Goal: Task Accomplishment & Management: Use online tool/utility

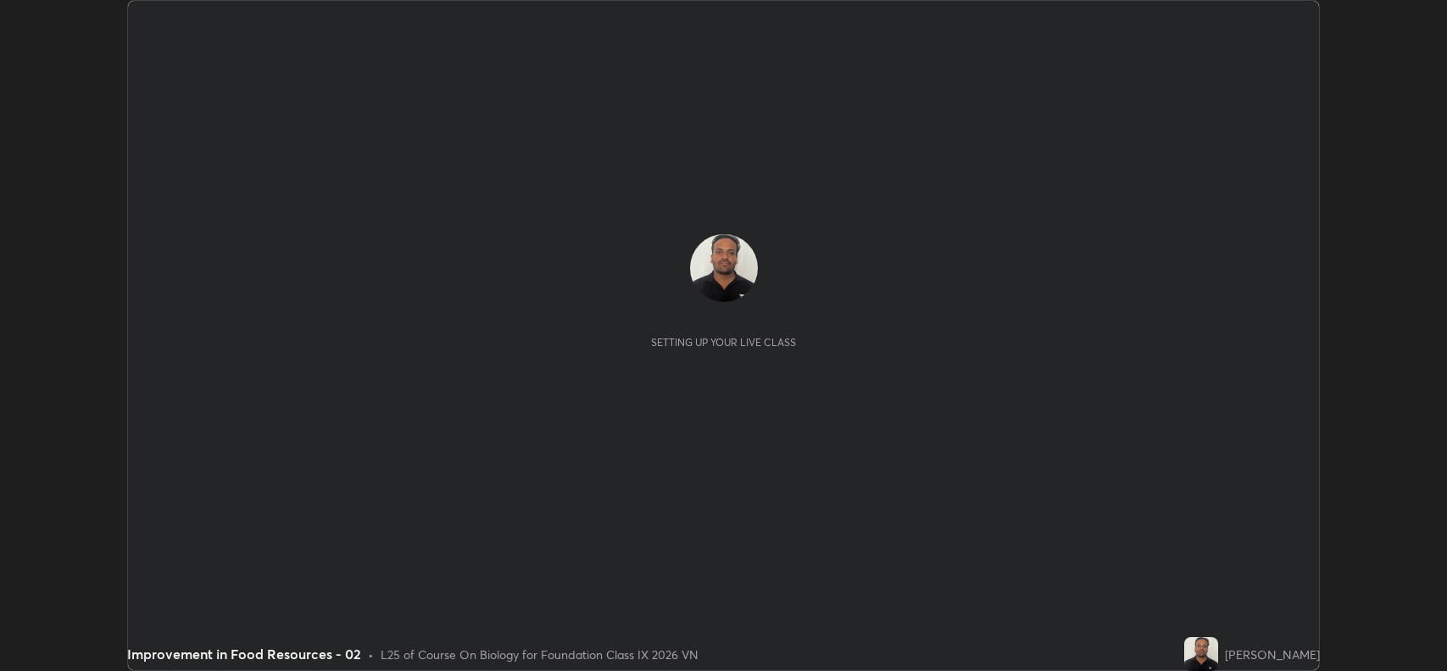
scroll to position [671, 1447]
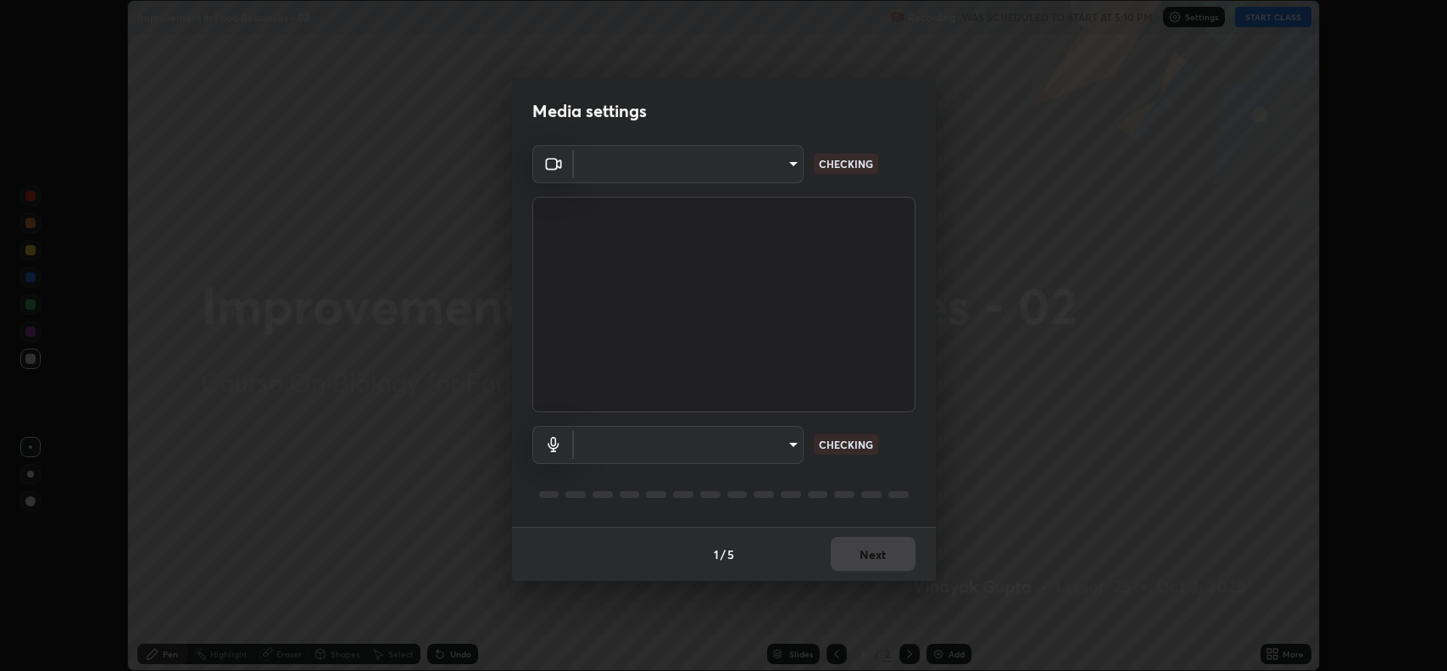
type input "3d3669ab98eb08dfec08fe7205f437c6ca727dbe0dc577df6724b55777633645"
type input "1717552d100f8cfb25ae28aad69df474870eb11a030bfb5a5d8979ee87d80430"
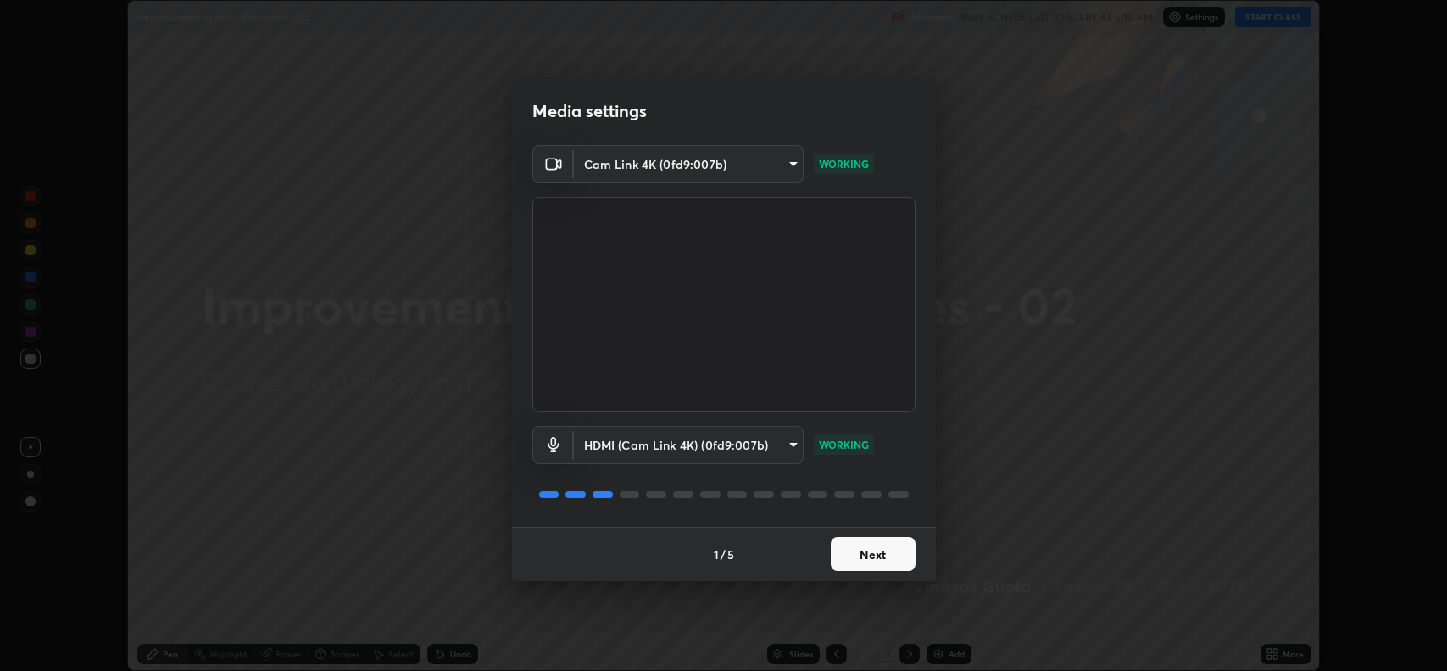
click at [864, 565] on button "Next" at bounding box center [873, 554] width 85 height 34
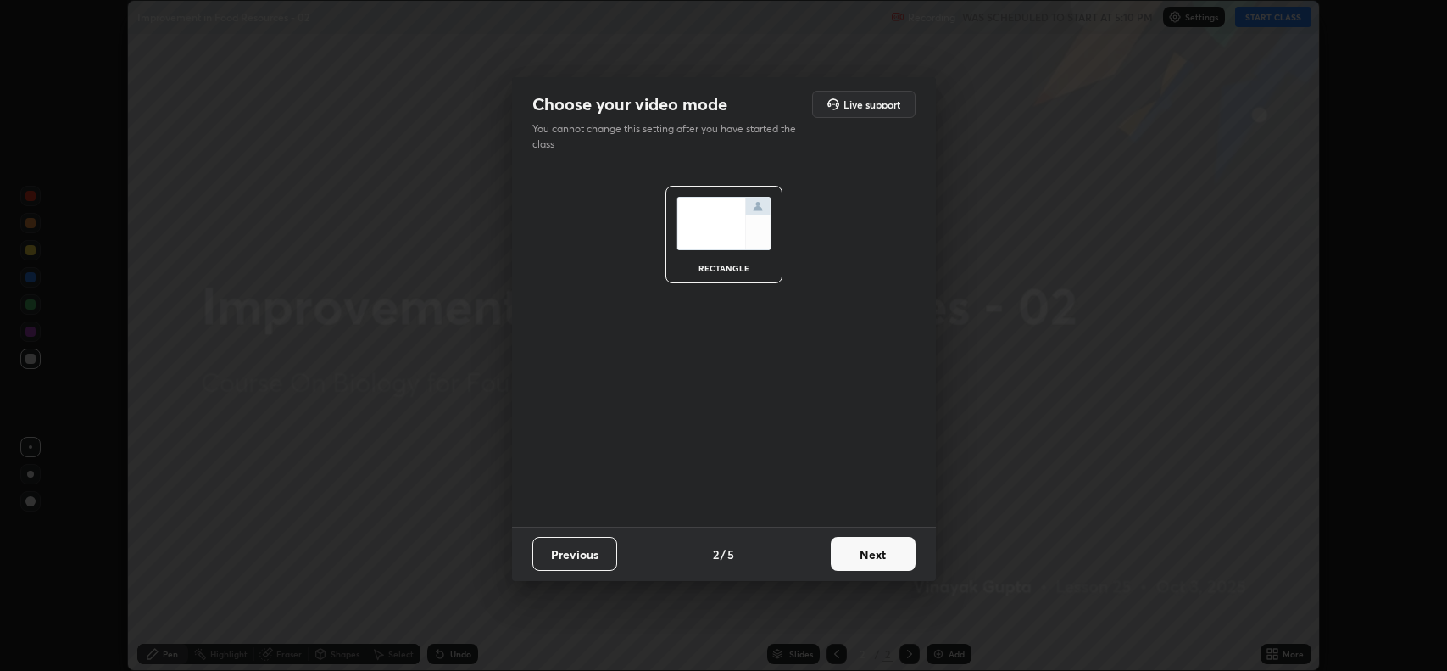
click at [871, 553] on button "Next" at bounding box center [873, 554] width 85 height 34
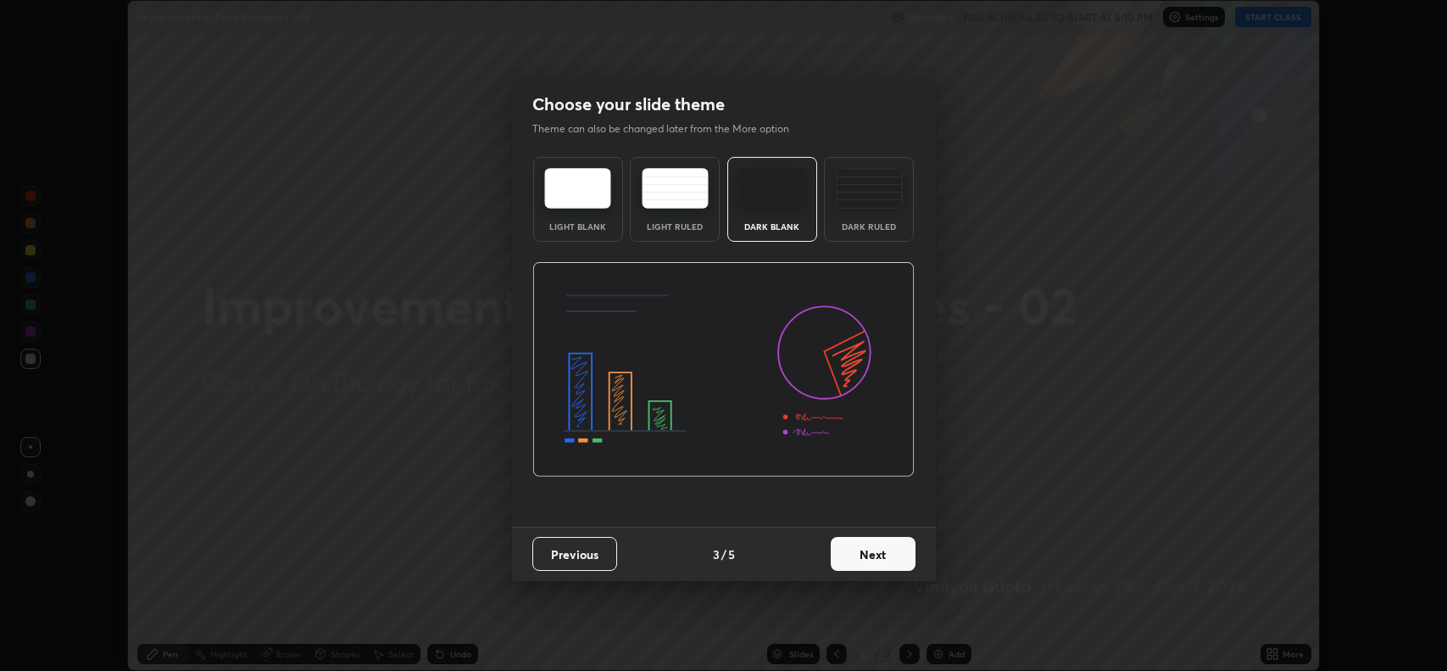
click at [871, 553] on button "Next" at bounding box center [873, 554] width 85 height 34
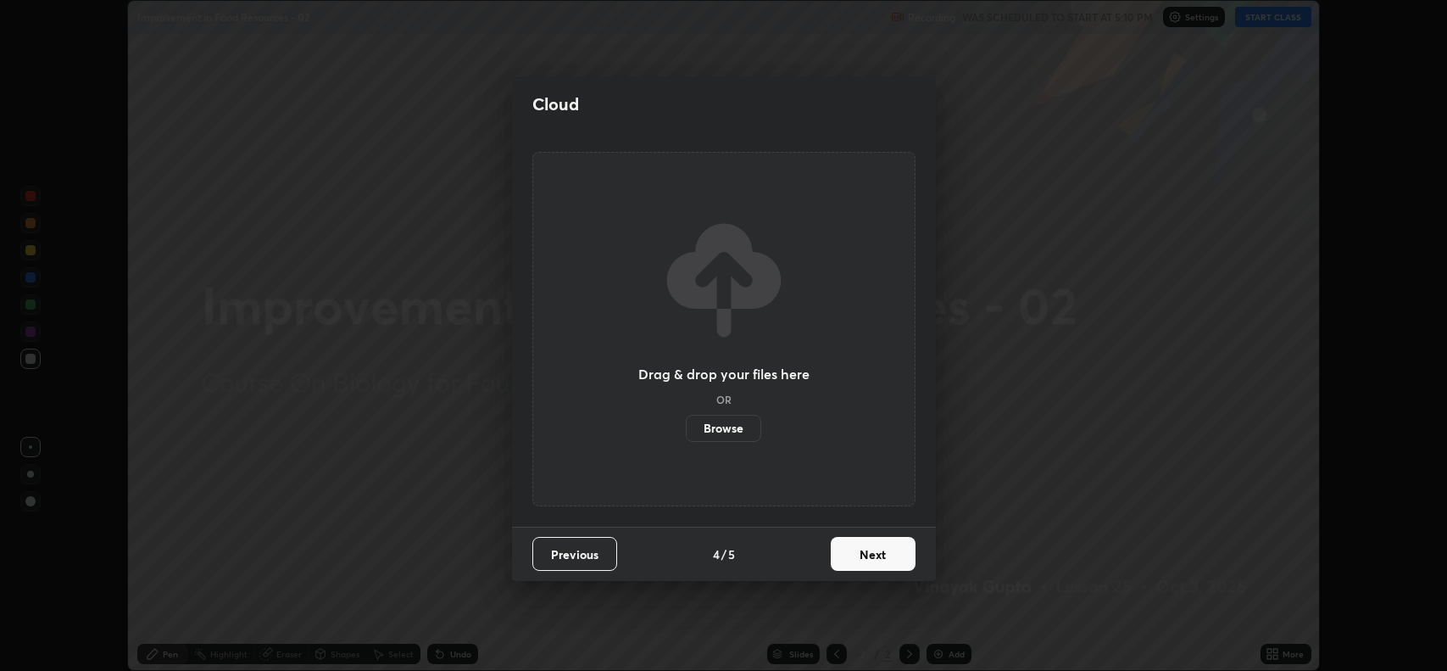
click at [865, 554] on button "Next" at bounding box center [873, 554] width 85 height 34
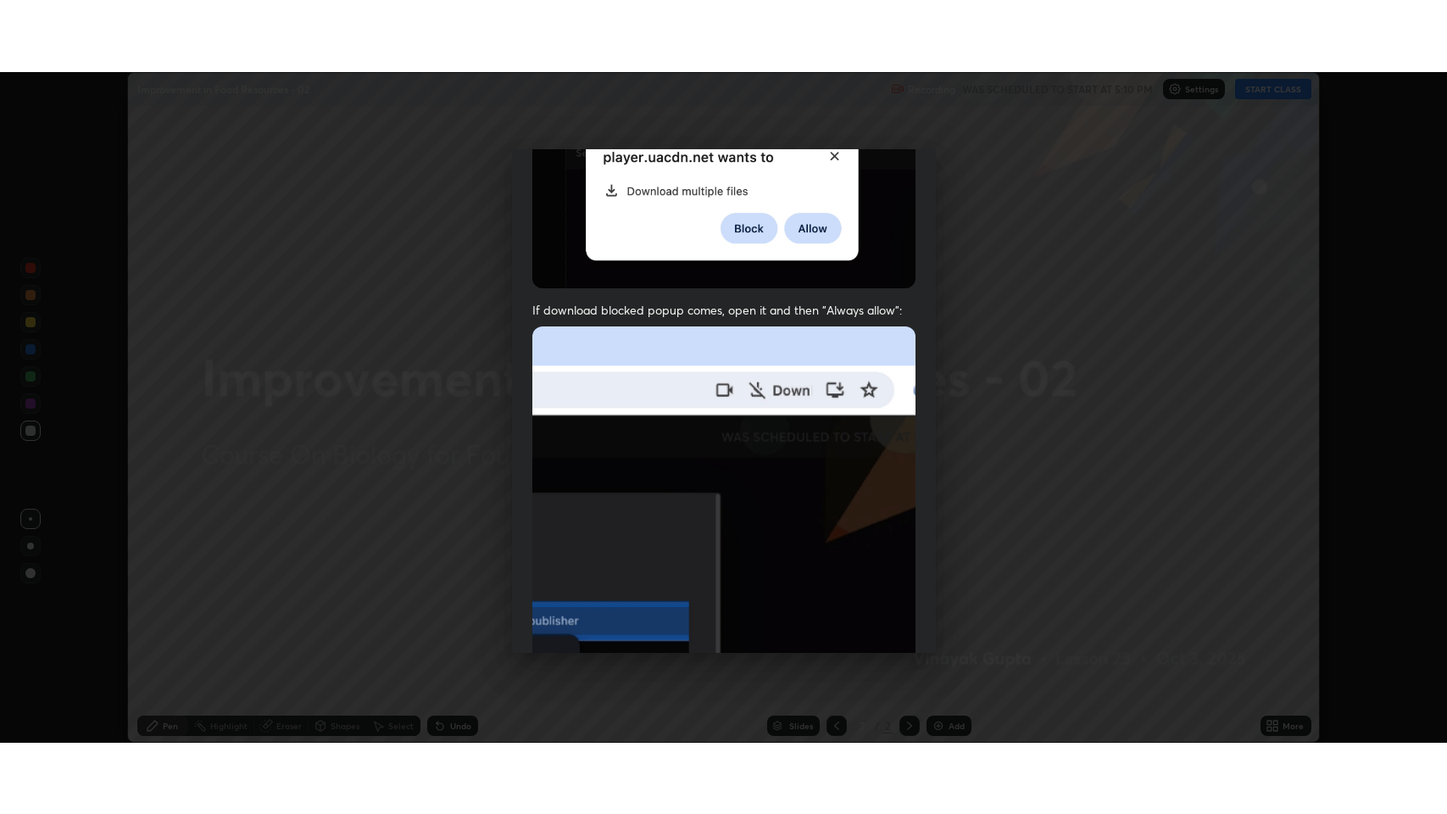
scroll to position [344, 0]
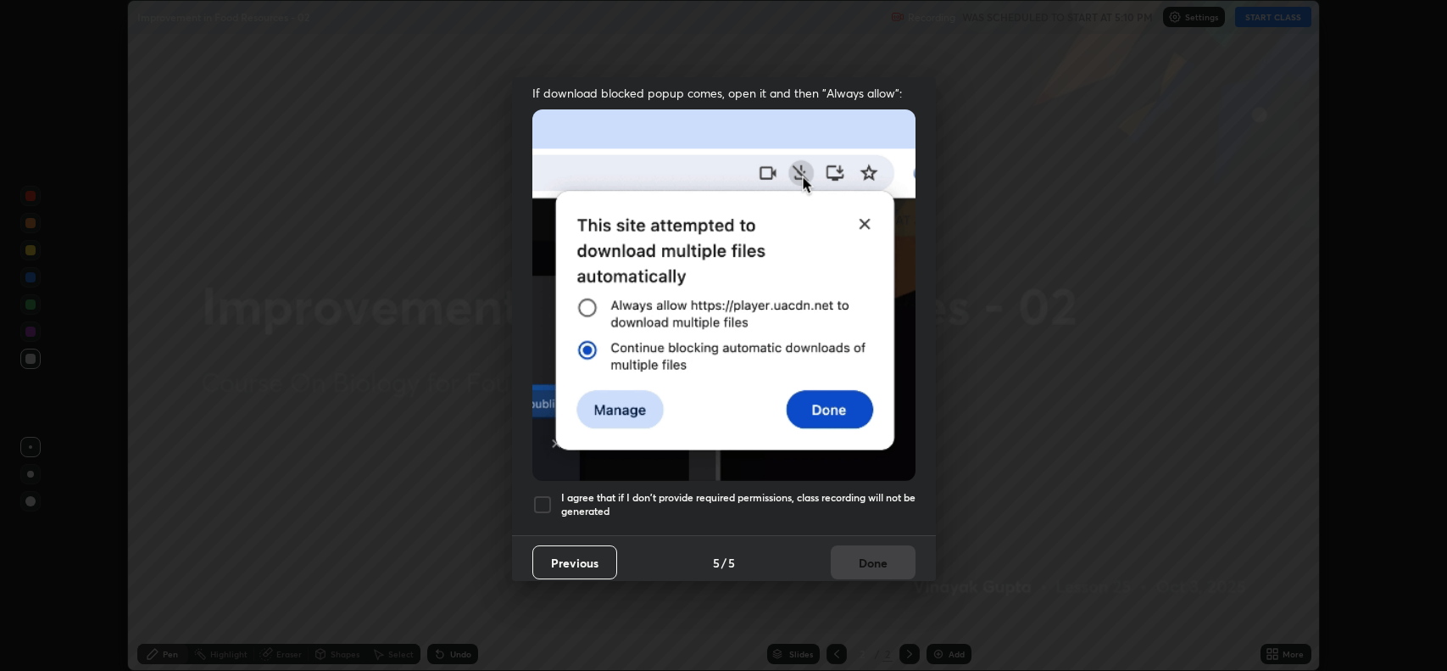
click at [672, 491] on h5 "I agree that if I don't provide required permissions, class recording will not …" at bounding box center [738, 504] width 354 height 26
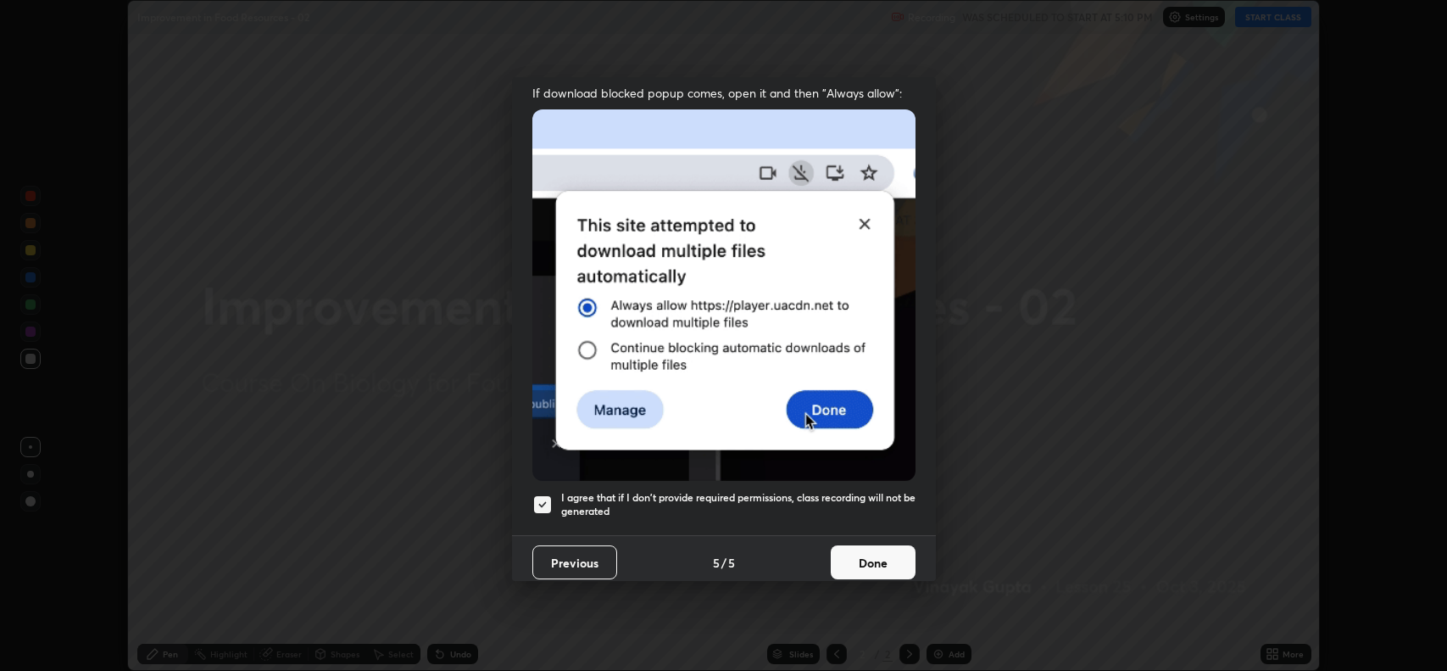
click at [859, 555] on button "Done" at bounding box center [873, 562] width 85 height 34
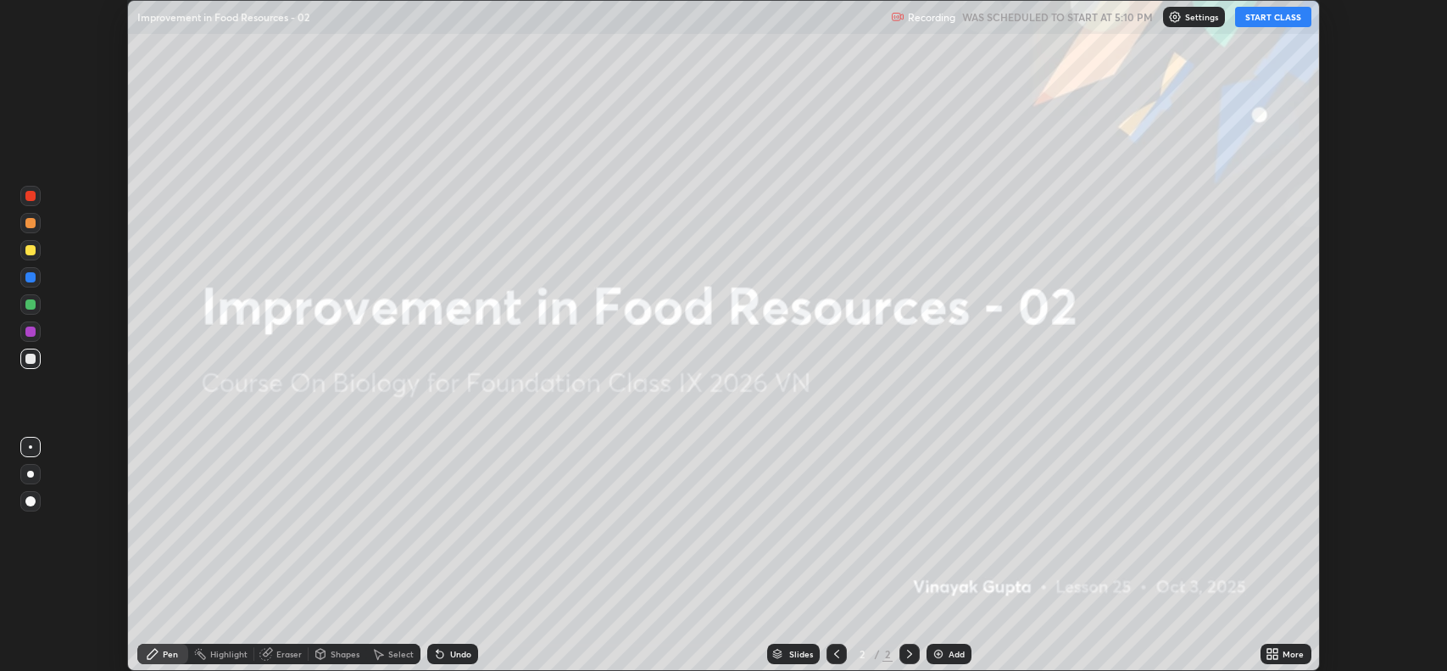
click at [1305, 654] on div "More" at bounding box center [1286, 654] width 51 height 20
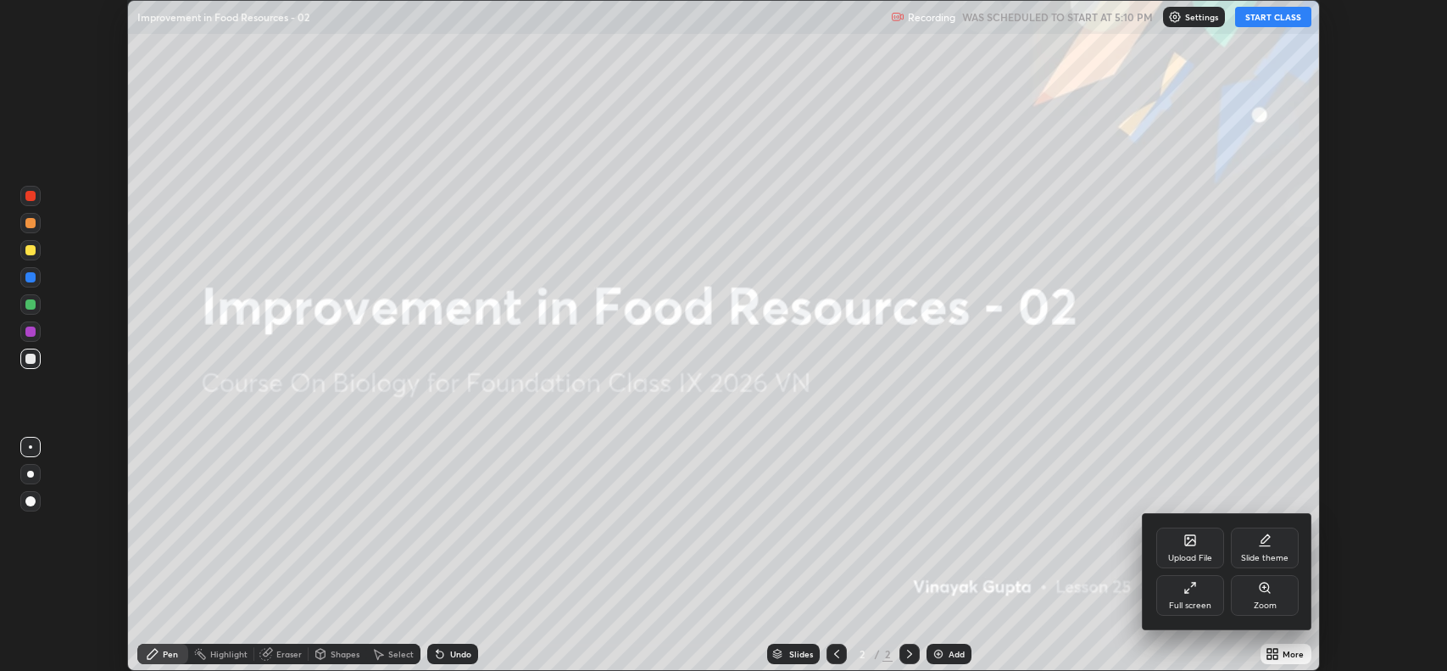
click at [1191, 556] on div "Upload File" at bounding box center [1191, 558] width 44 height 8
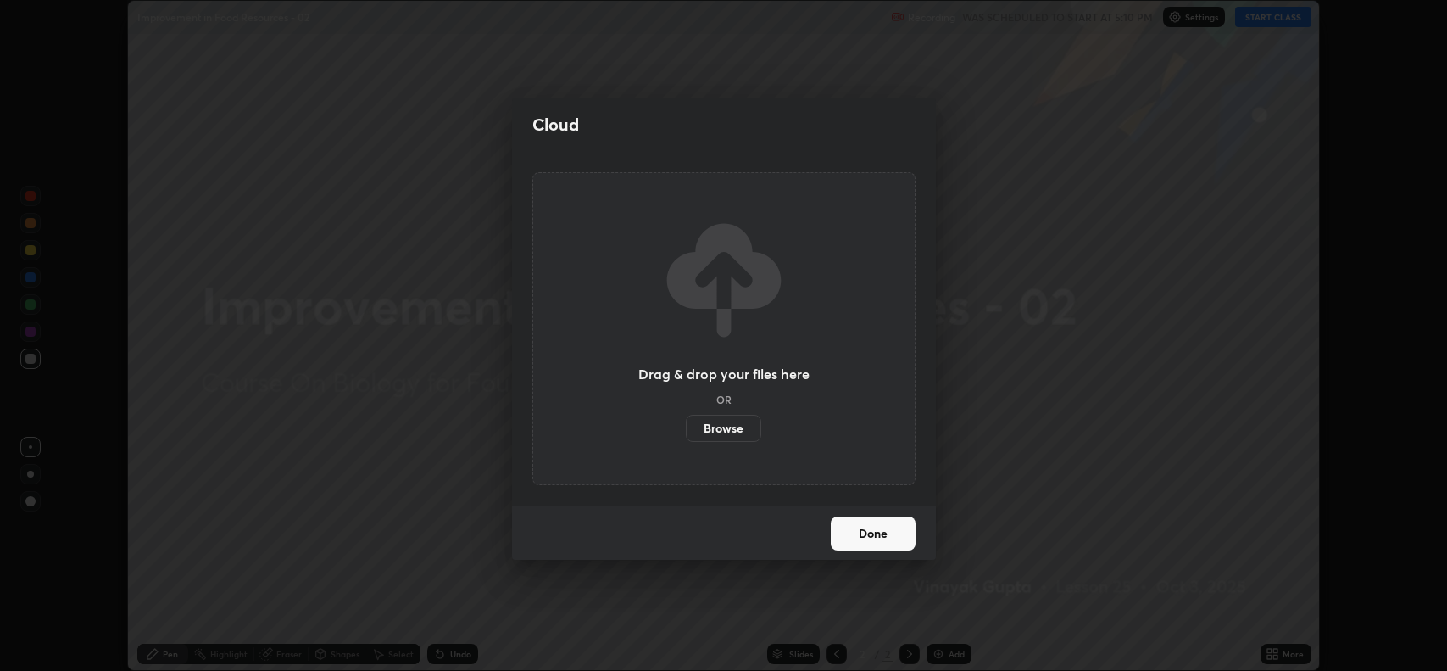
click at [730, 432] on label "Browse" at bounding box center [723, 428] width 75 height 27
click at [686, 432] on input "Browse" at bounding box center [686, 428] width 0 height 27
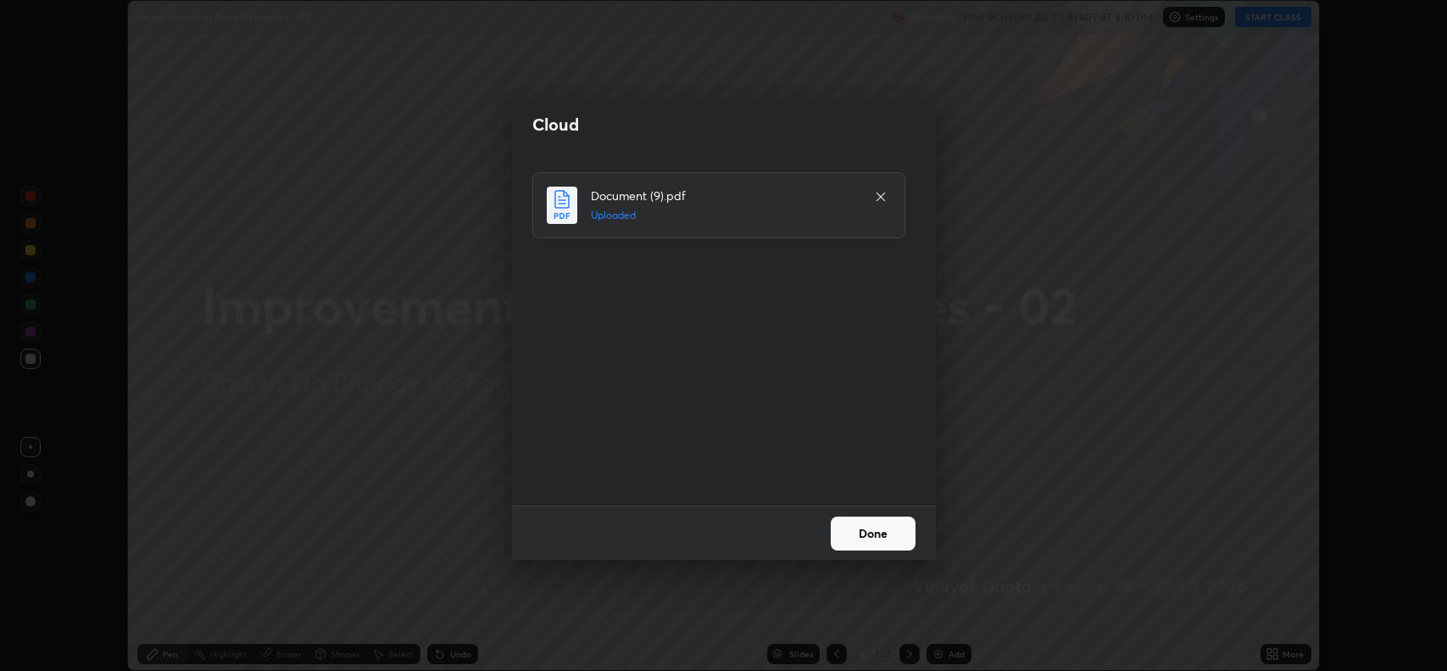
click at [865, 540] on button "Done" at bounding box center [873, 533] width 85 height 34
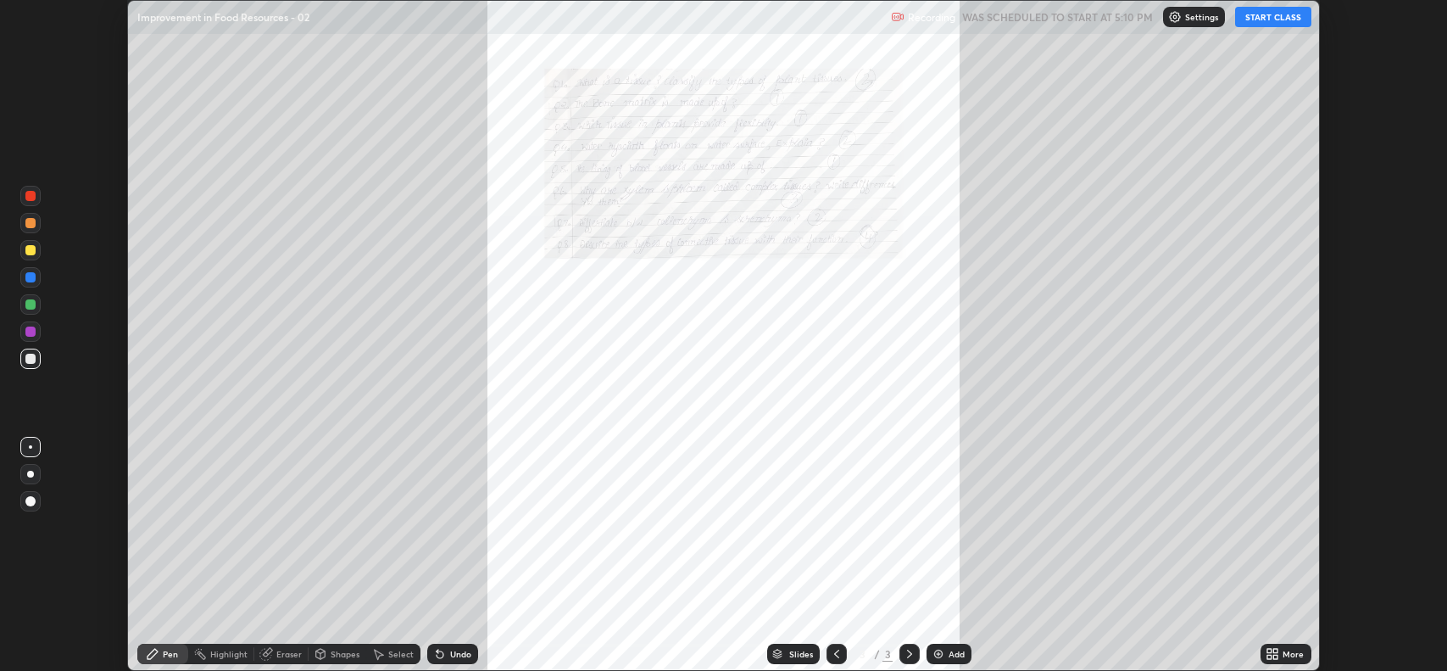
click at [1285, 651] on div "More" at bounding box center [1293, 654] width 21 height 8
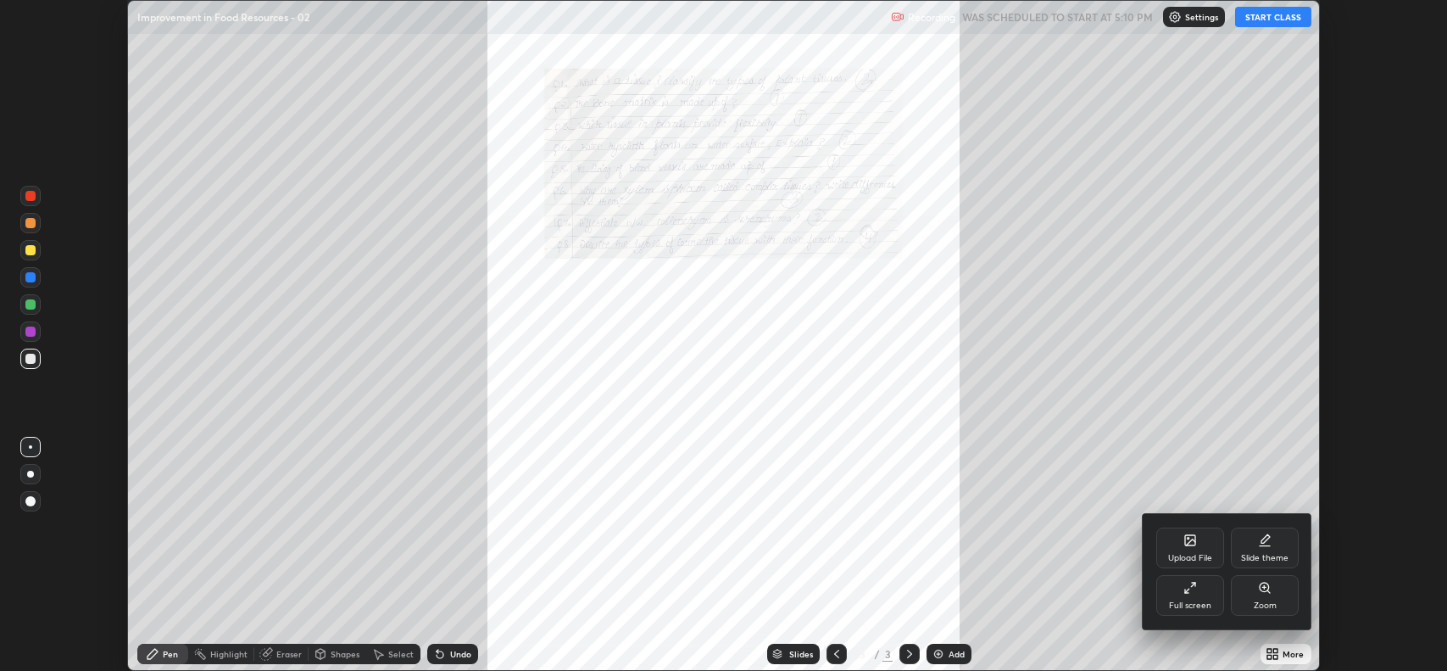
click at [1198, 605] on div "Full screen" at bounding box center [1190, 605] width 42 height 8
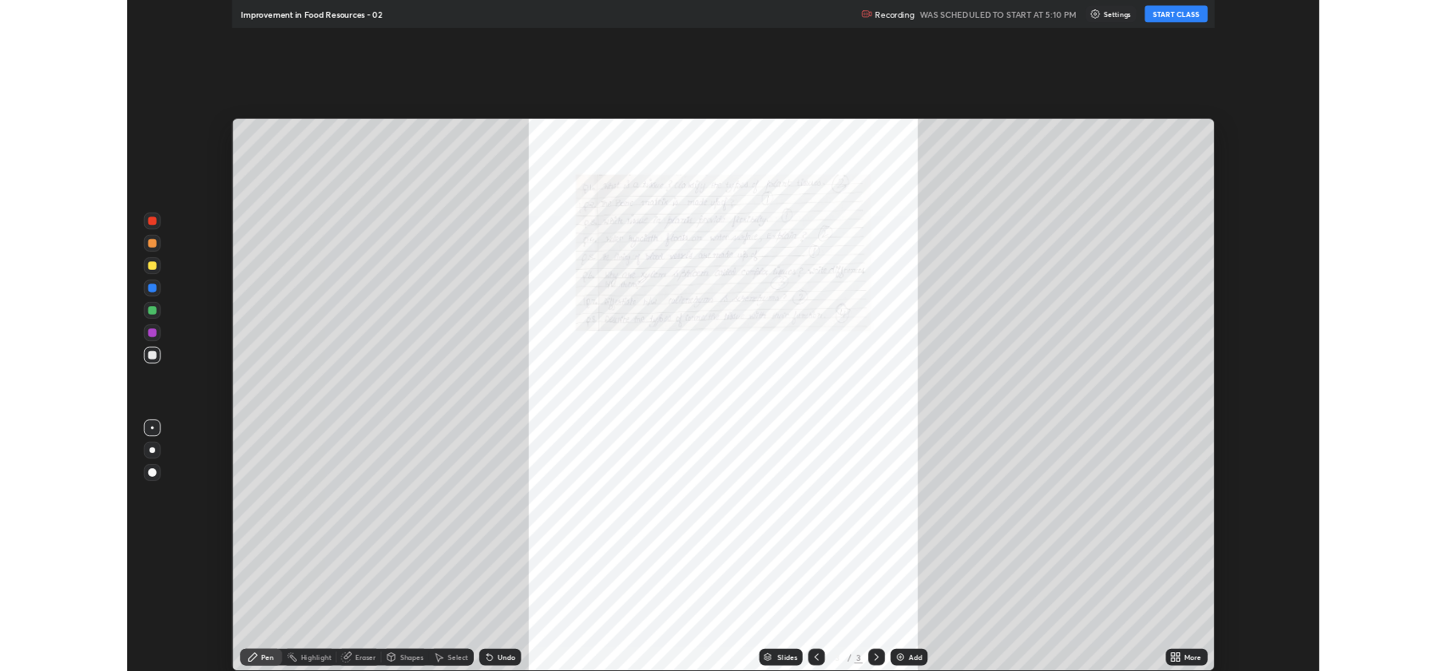
scroll to position [814, 1447]
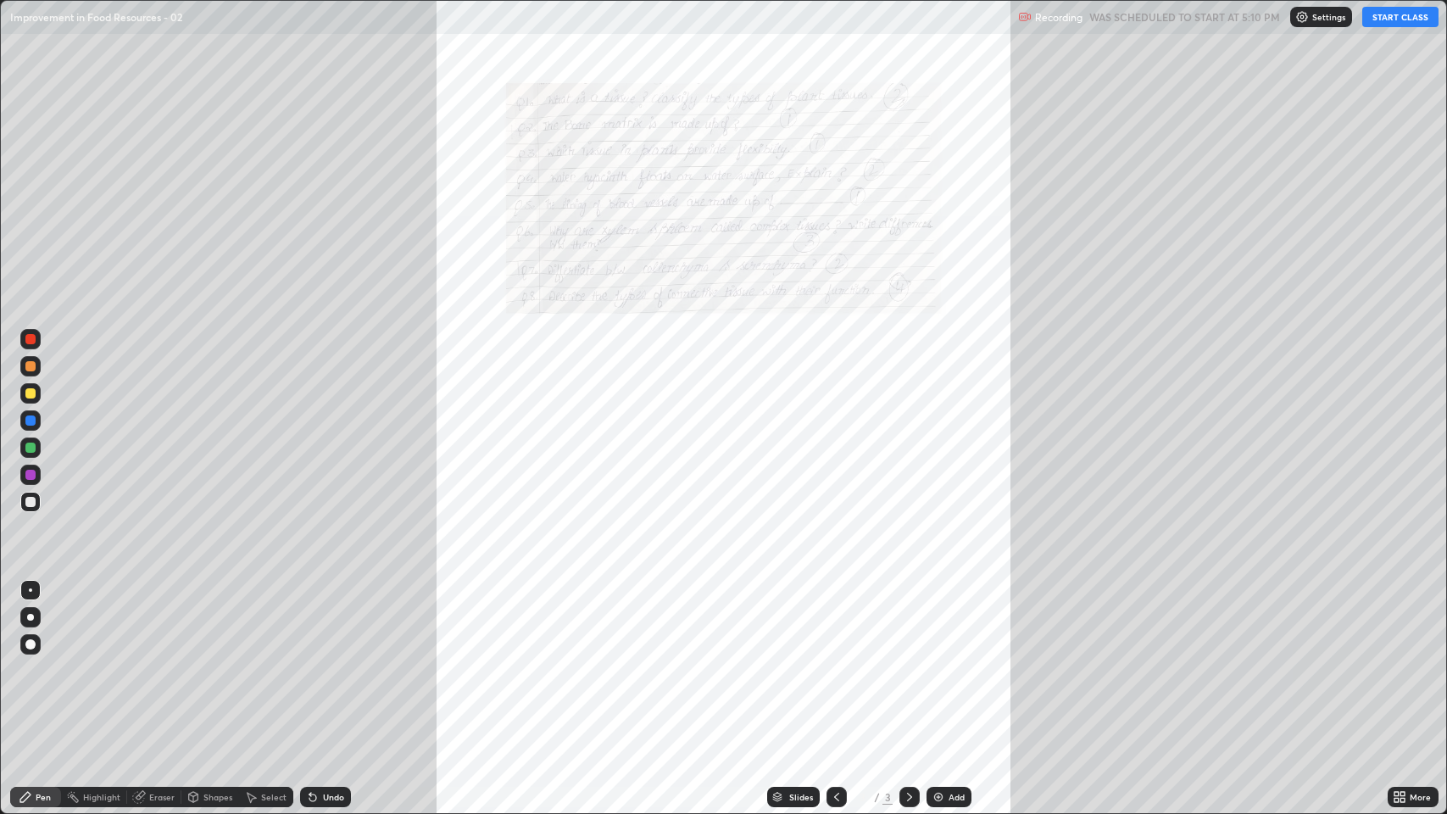
click at [1403, 19] on button "START CLASS" at bounding box center [1401, 17] width 76 height 20
click at [31, 394] on div at bounding box center [30, 393] width 10 height 10
click at [1414, 670] on div "More" at bounding box center [1420, 797] width 21 height 8
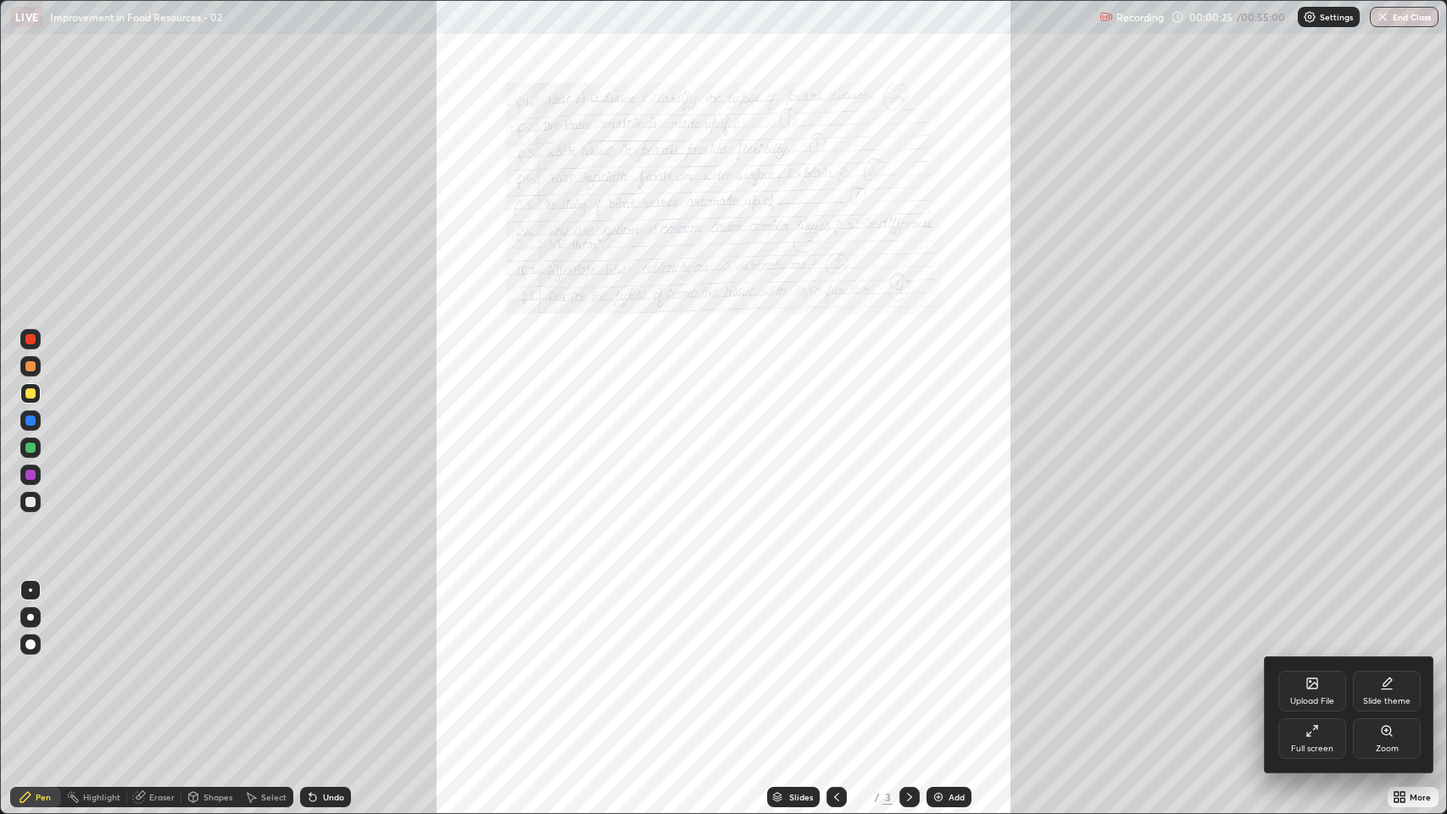
click at [1386, 670] on div "Zoom" at bounding box center [1387, 749] width 23 height 8
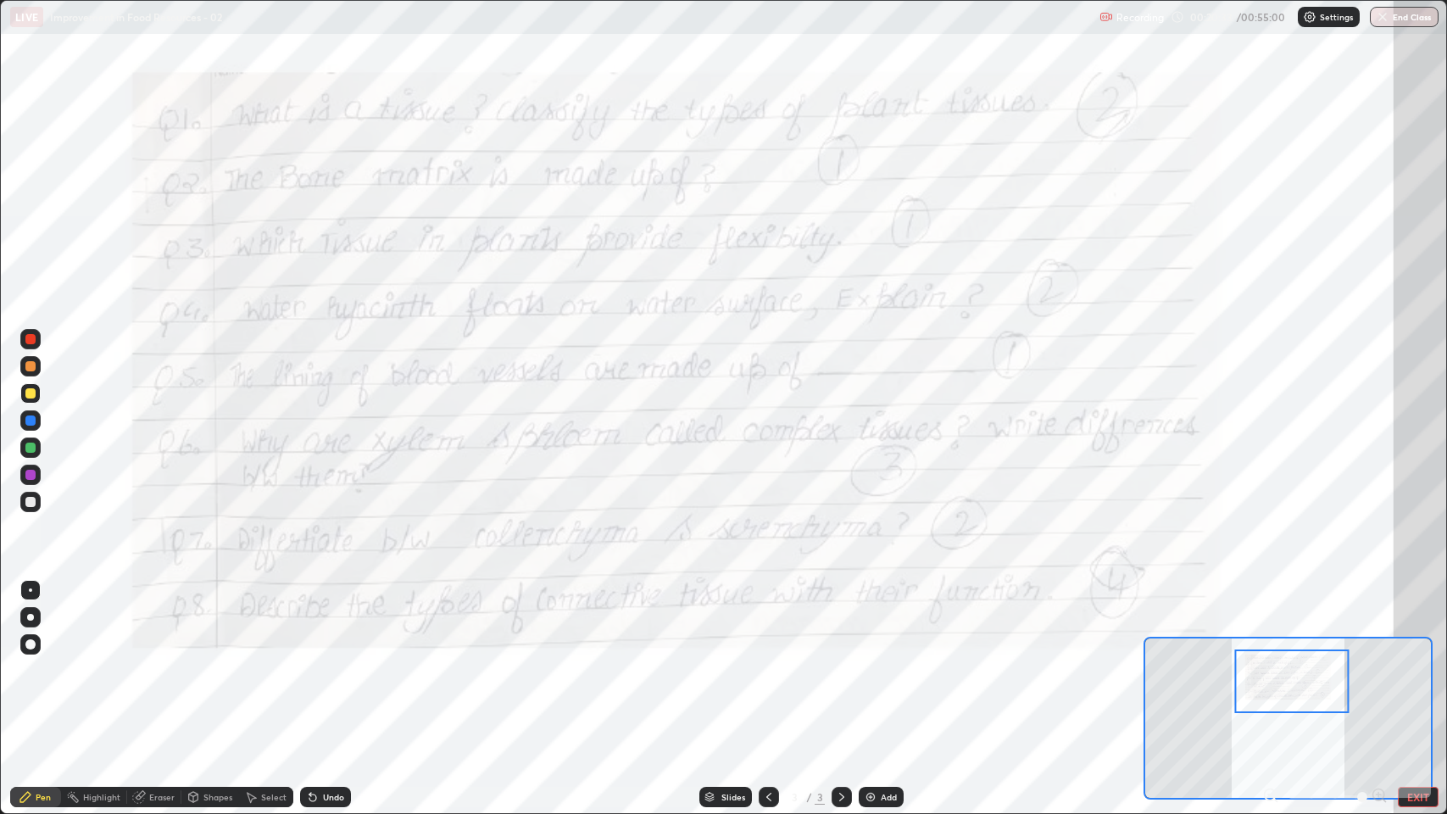
click at [1416, 670] on button "EXIT" at bounding box center [1418, 797] width 41 height 20
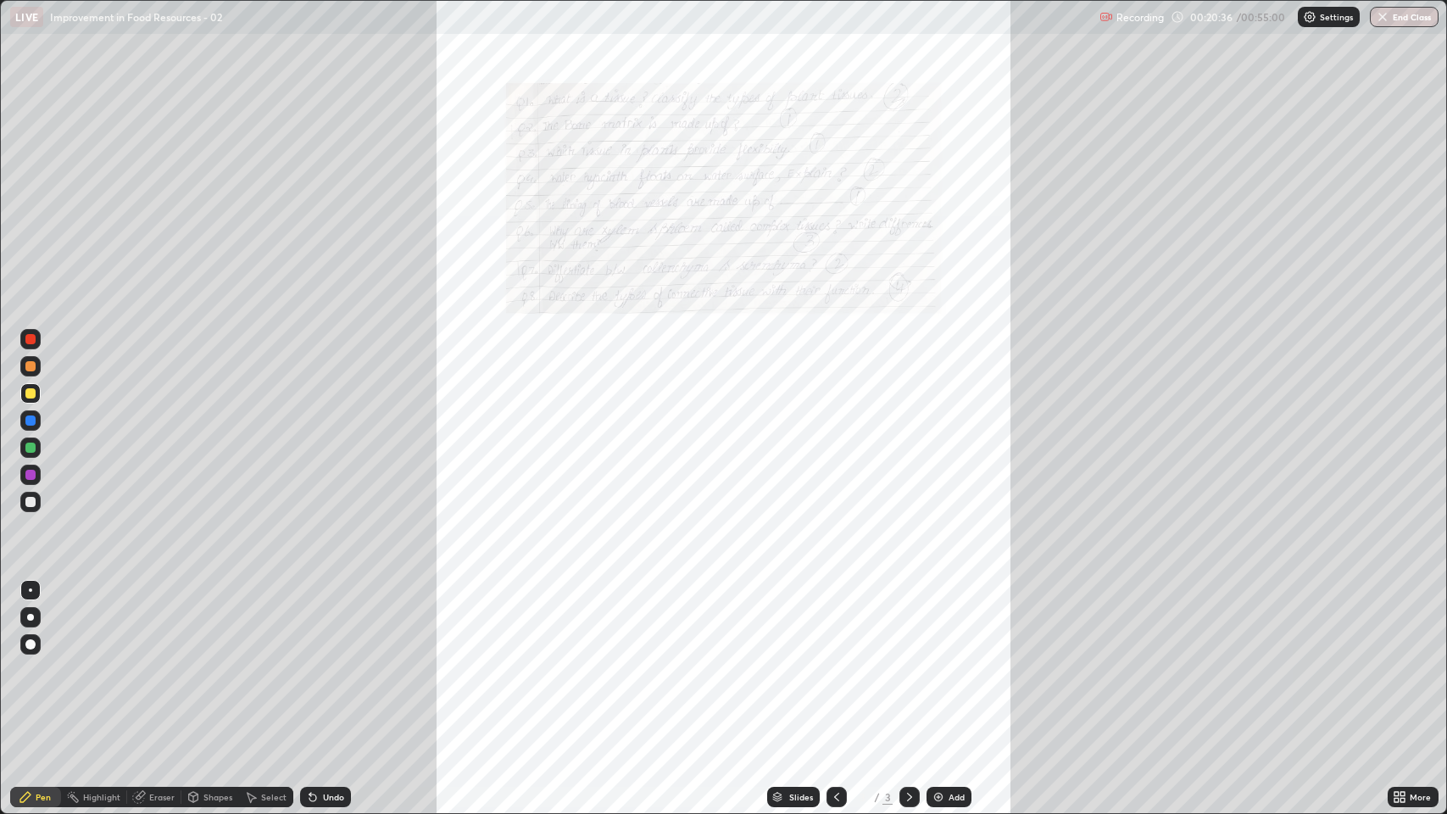
click at [1398, 670] on icon at bounding box center [1397, 800] width 4 height 4
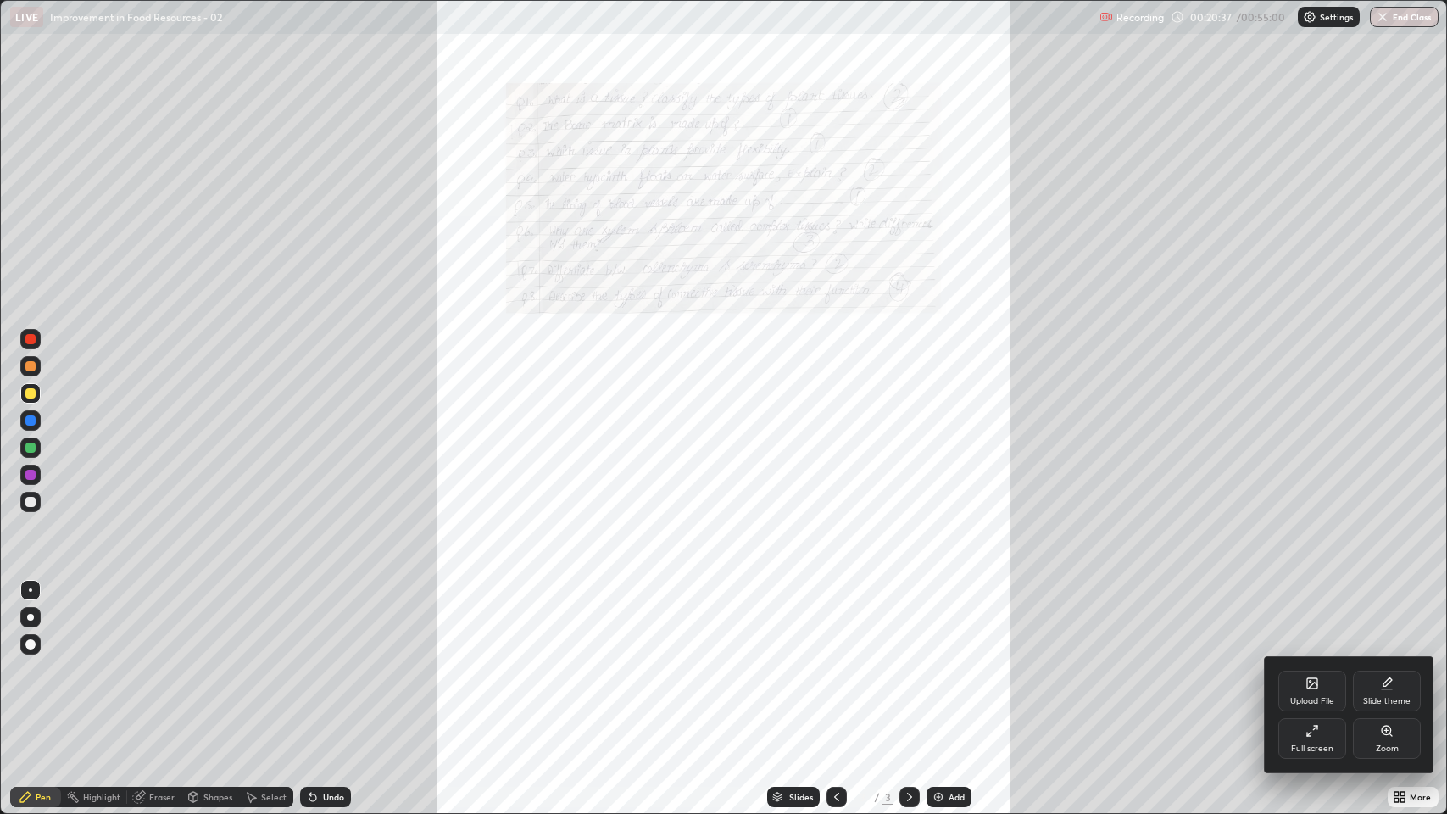
click at [1314, 670] on div "Upload File" at bounding box center [1313, 691] width 68 height 41
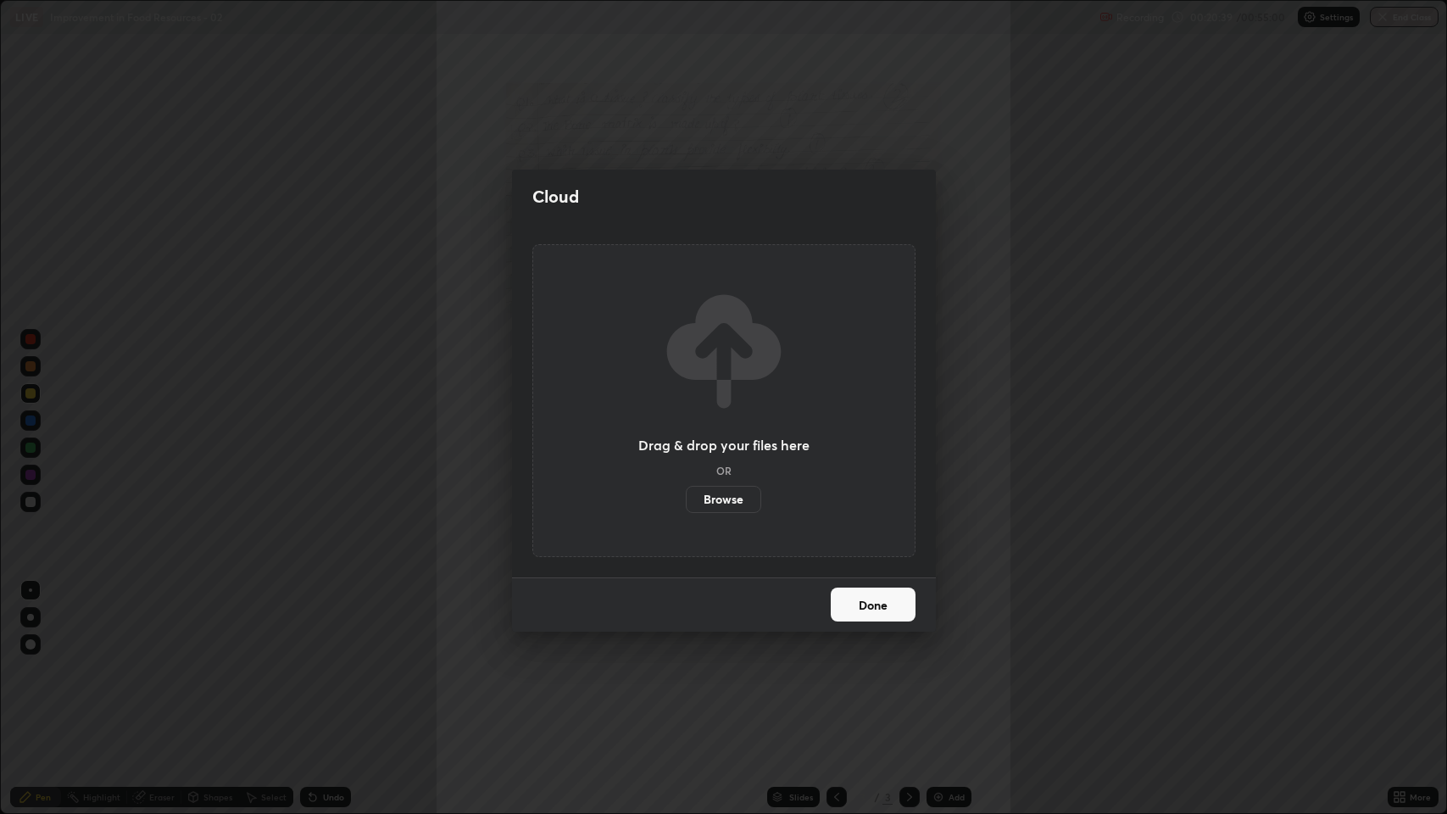
click at [737, 495] on label "Browse" at bounding box center [723, 499] width 75 height 27
click at [686, 495] on input "Browse" at bounding box center [686, 499] width 0 height 27
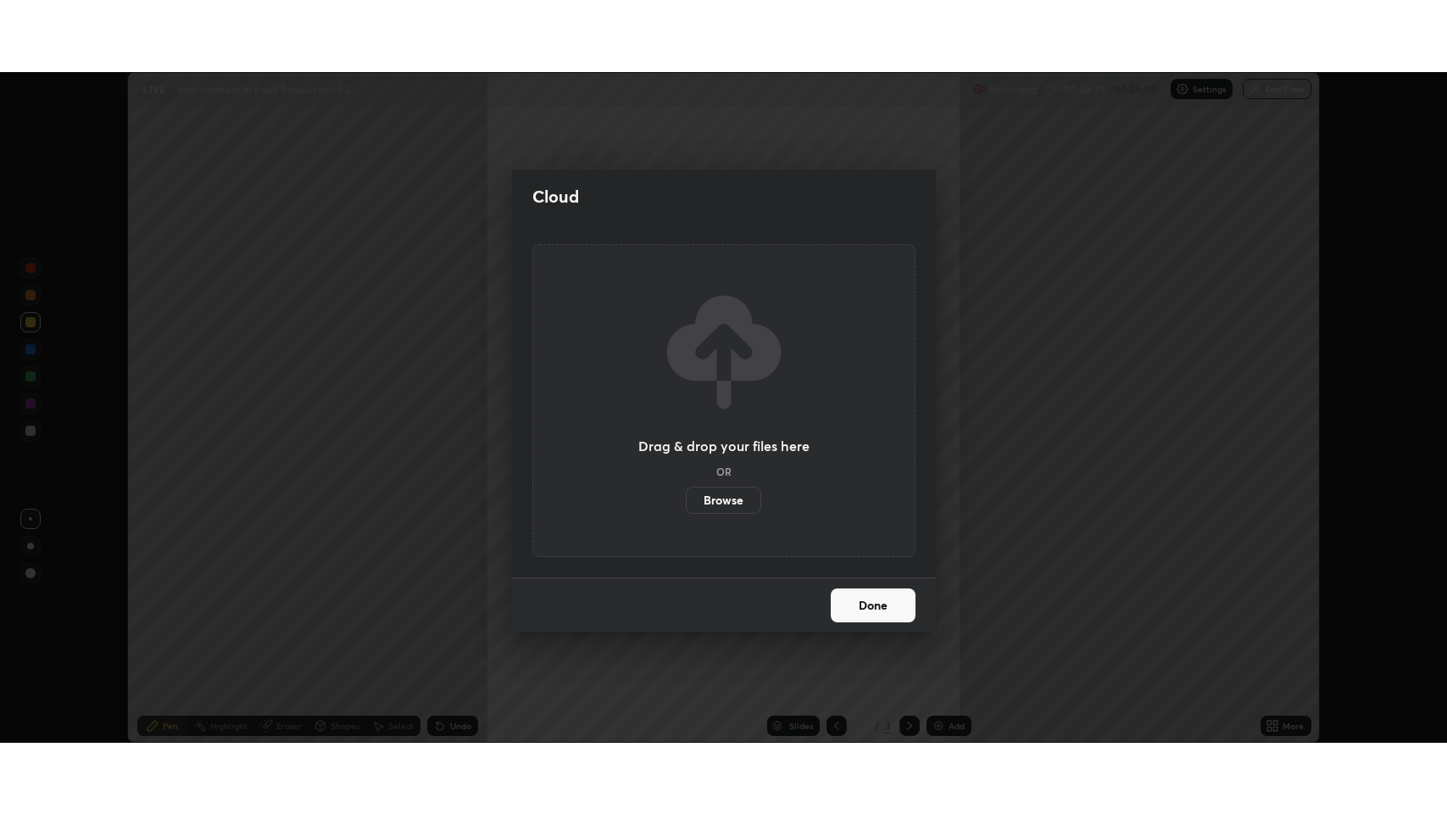
scroll to position [84126, 83349]
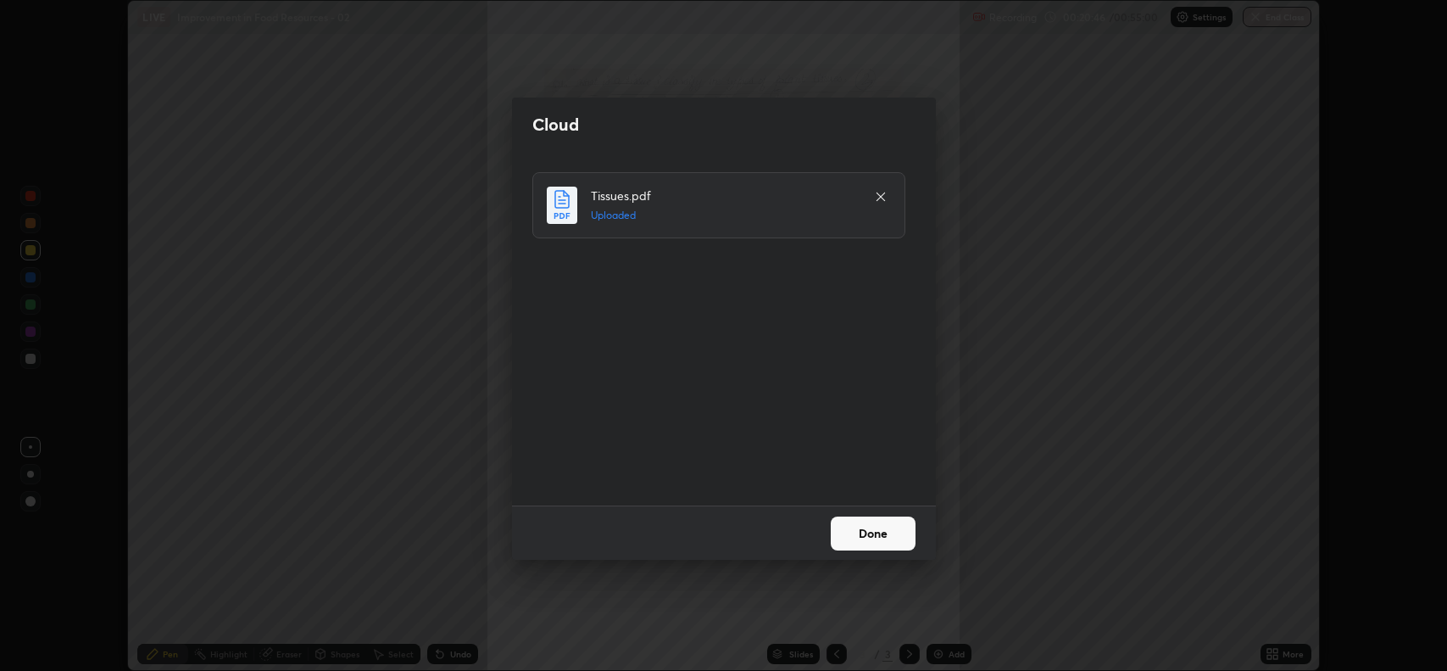
click at [864, 535] on button "Done" at bounding box center [873, 533] width 85 height 34
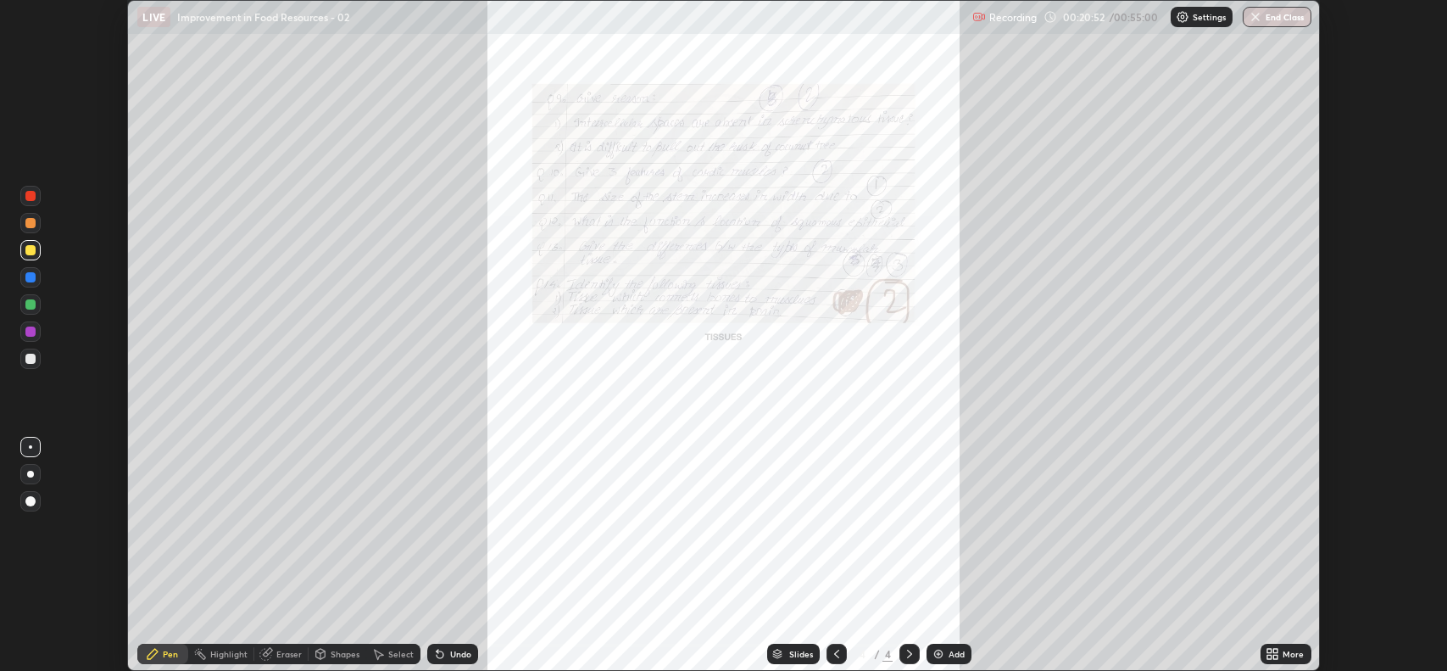
click at [1276, 650] on icon at bounding box center [1277, 651] width 4 height 4
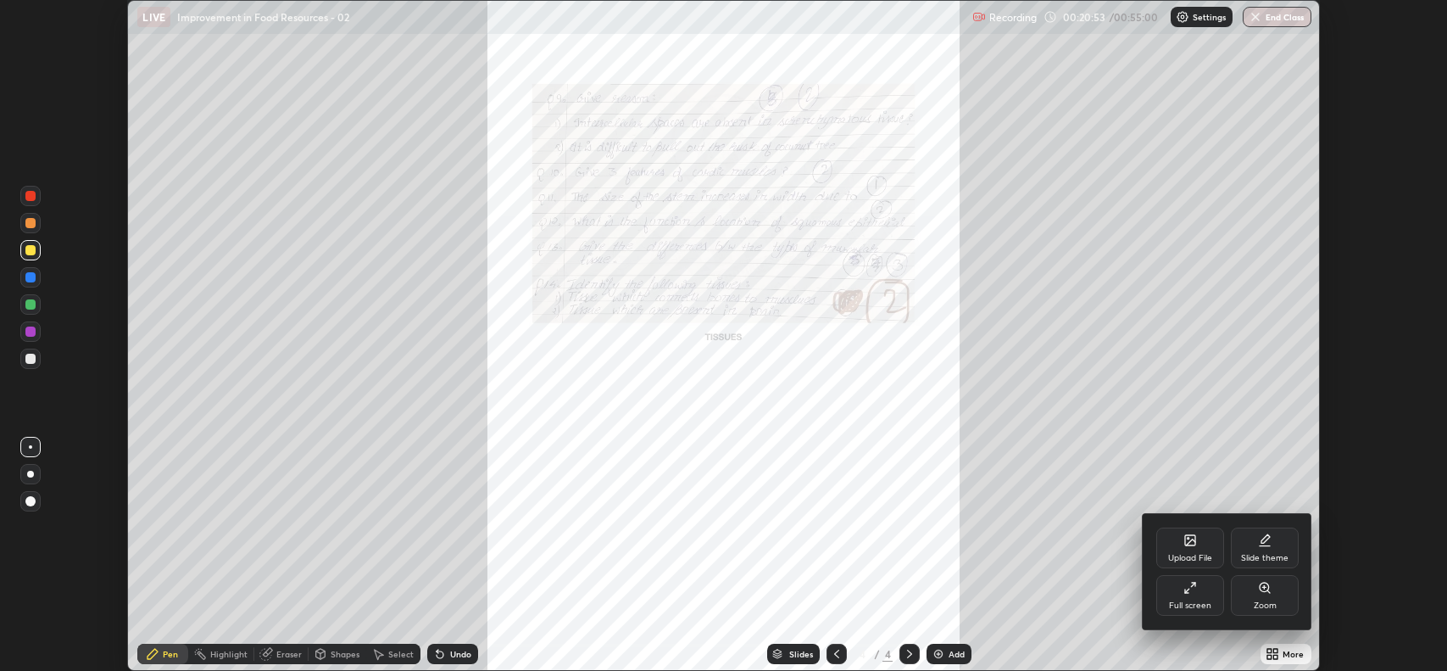
click at [1199, 601] on div "Full screen" at bounding box center [1190, 605] width 42 height 8
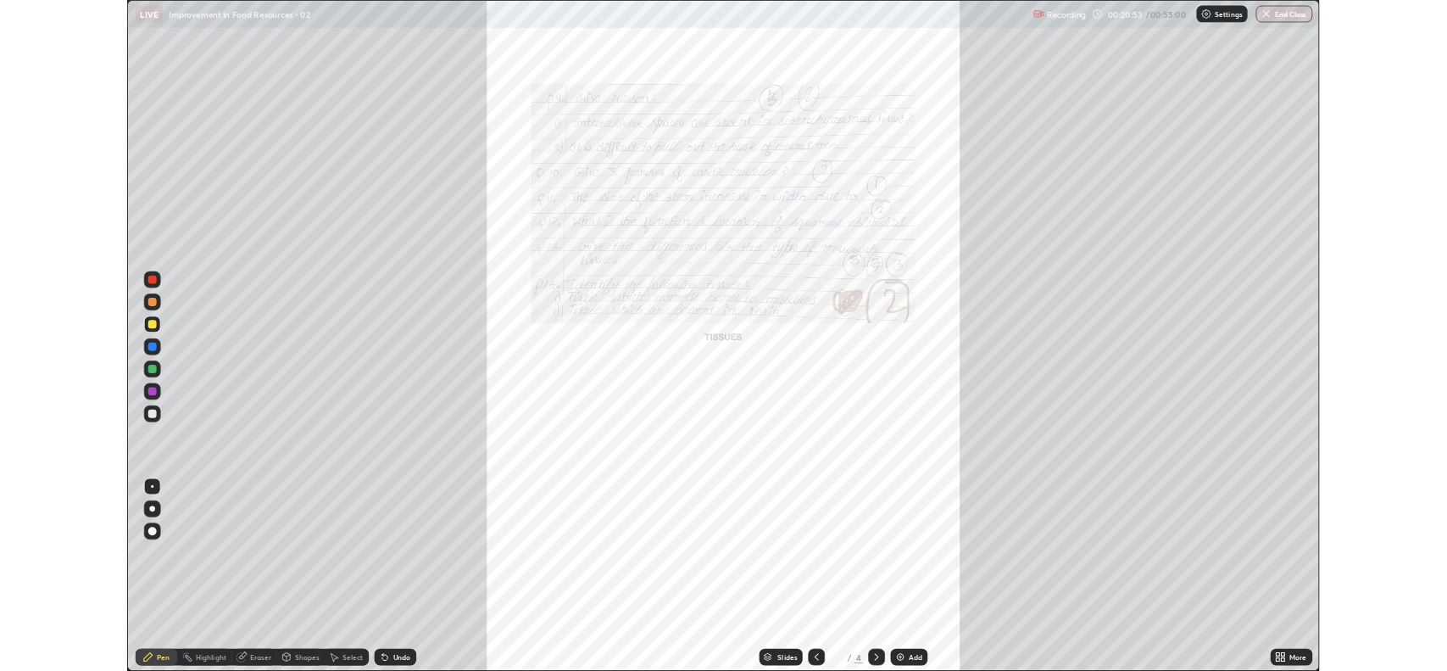
scroll to position [814, 1447]
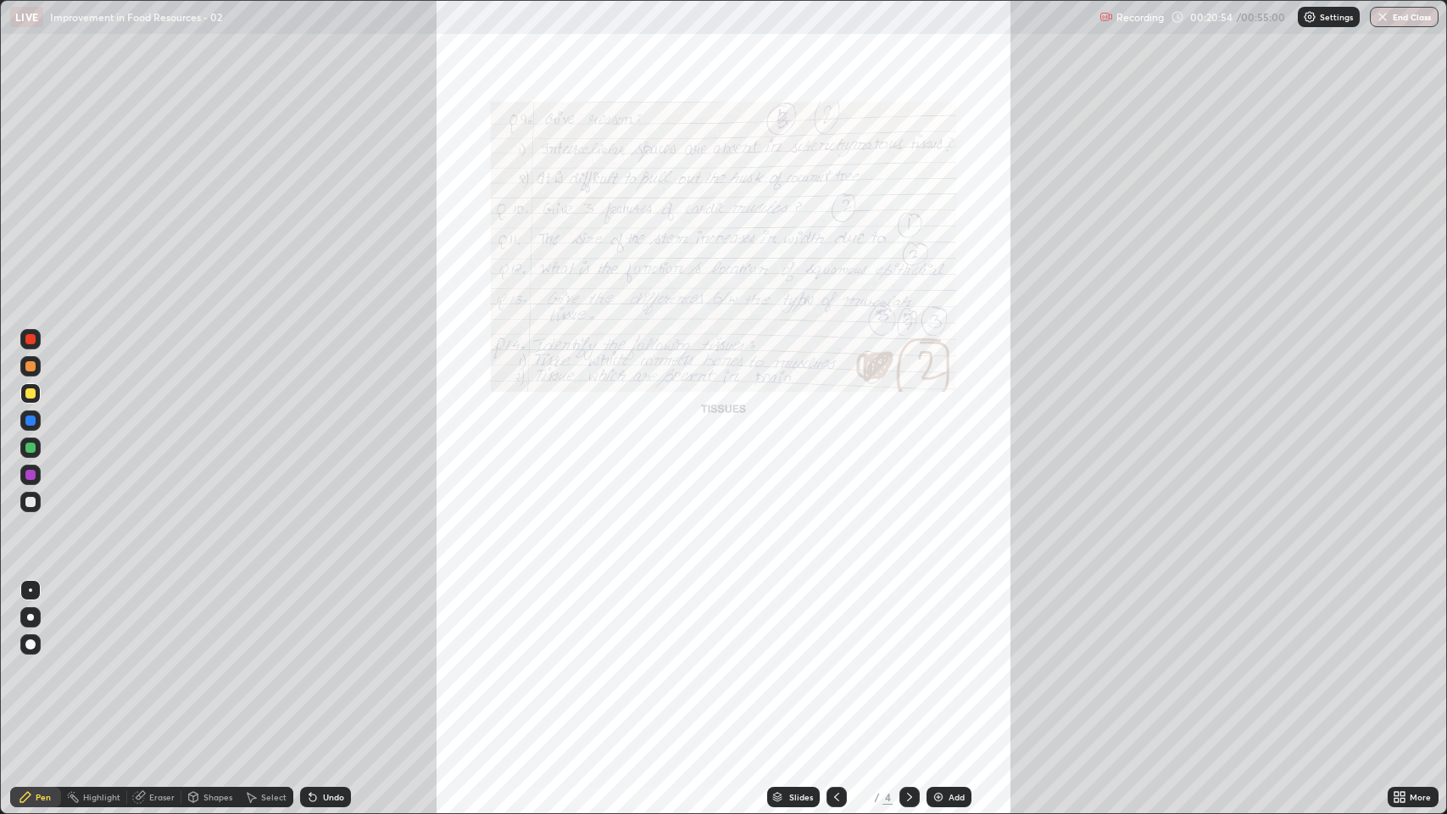
click at [1369, 670] on div "Slides 4 / 4 Add" at bounding box center [869, 797] width 1037 height 34
click at [1397, 670] on icon at bounding box center [1397, 794] width 4 height 4
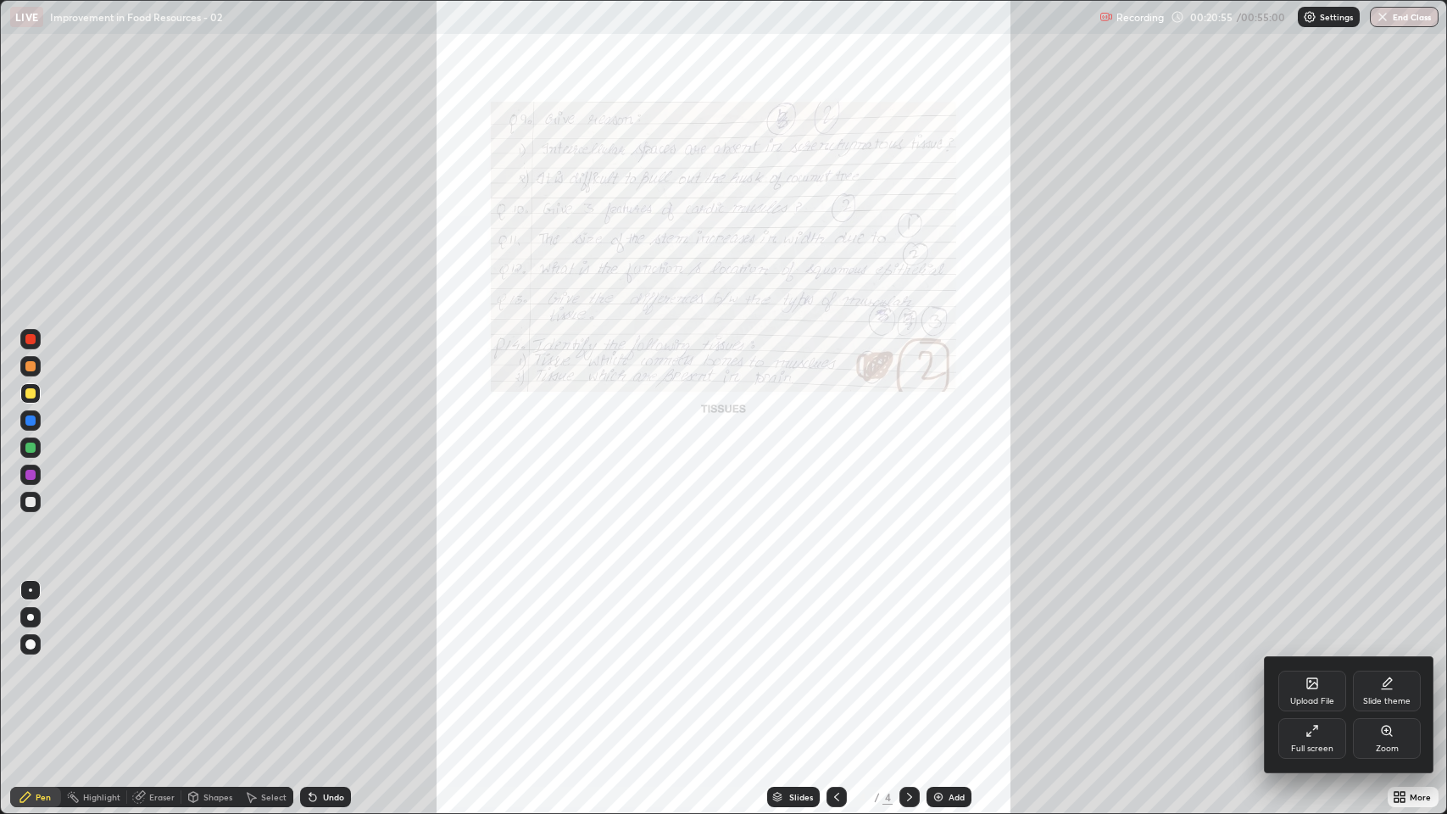
click at [1380, 670] on div "Zoom" at bounding box center [1387, 749] width 23 height 8
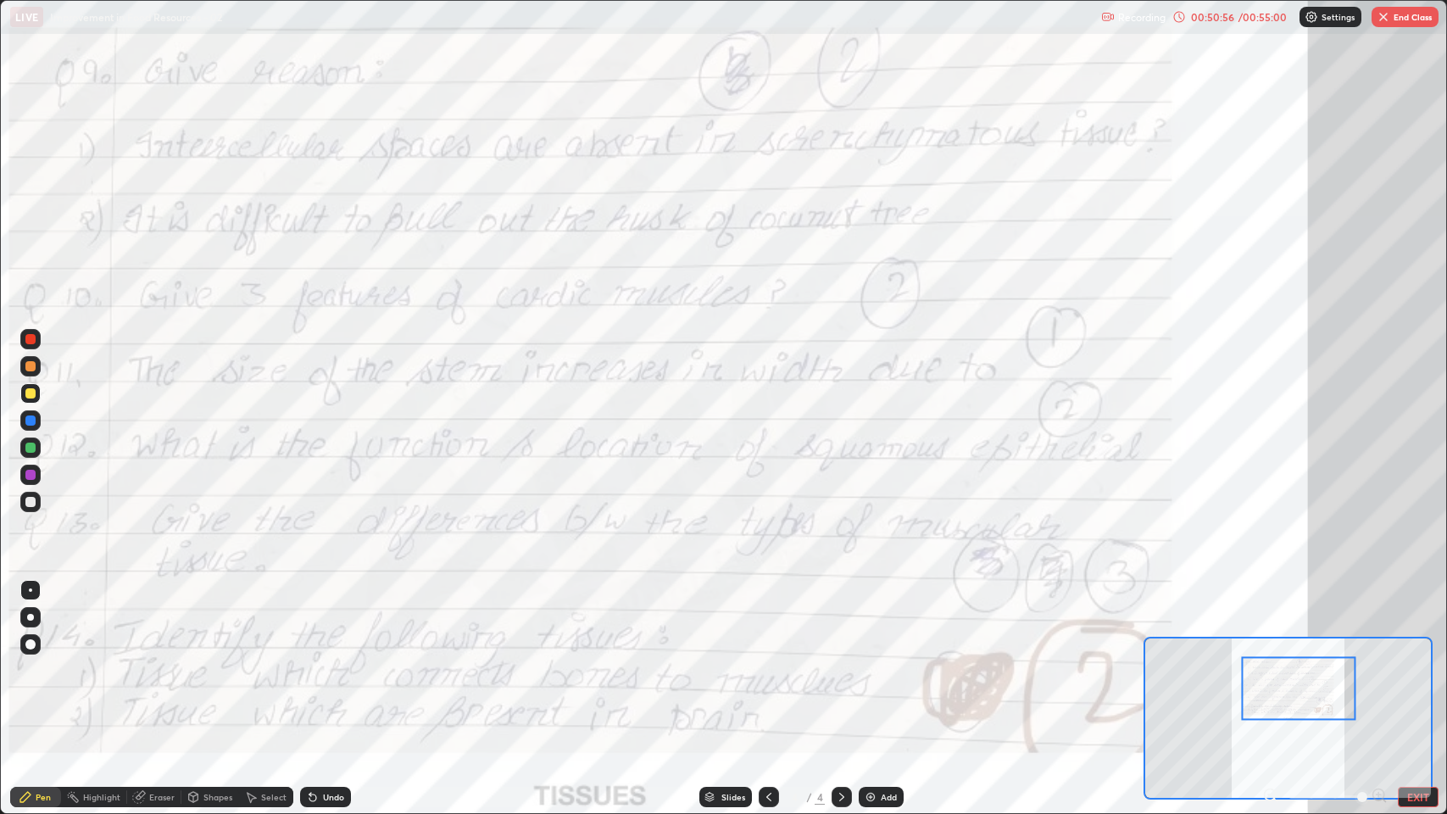
click at [1400, 17] on button "End Class" at bounding box center [1405, 17] width 67 height 20
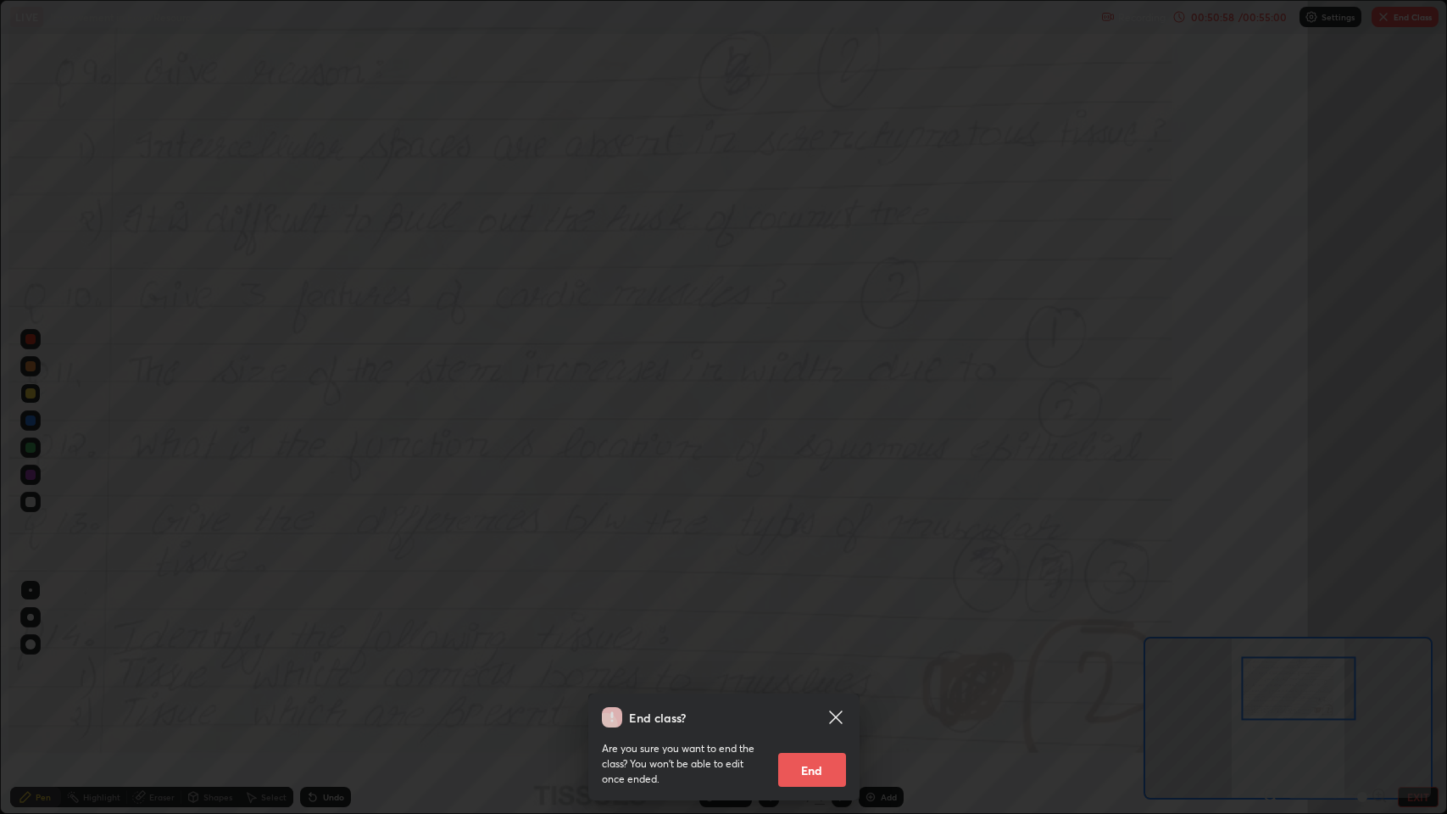
click at [812, 670] on button "End" at bounding box center [812, 770] width 68 height 34
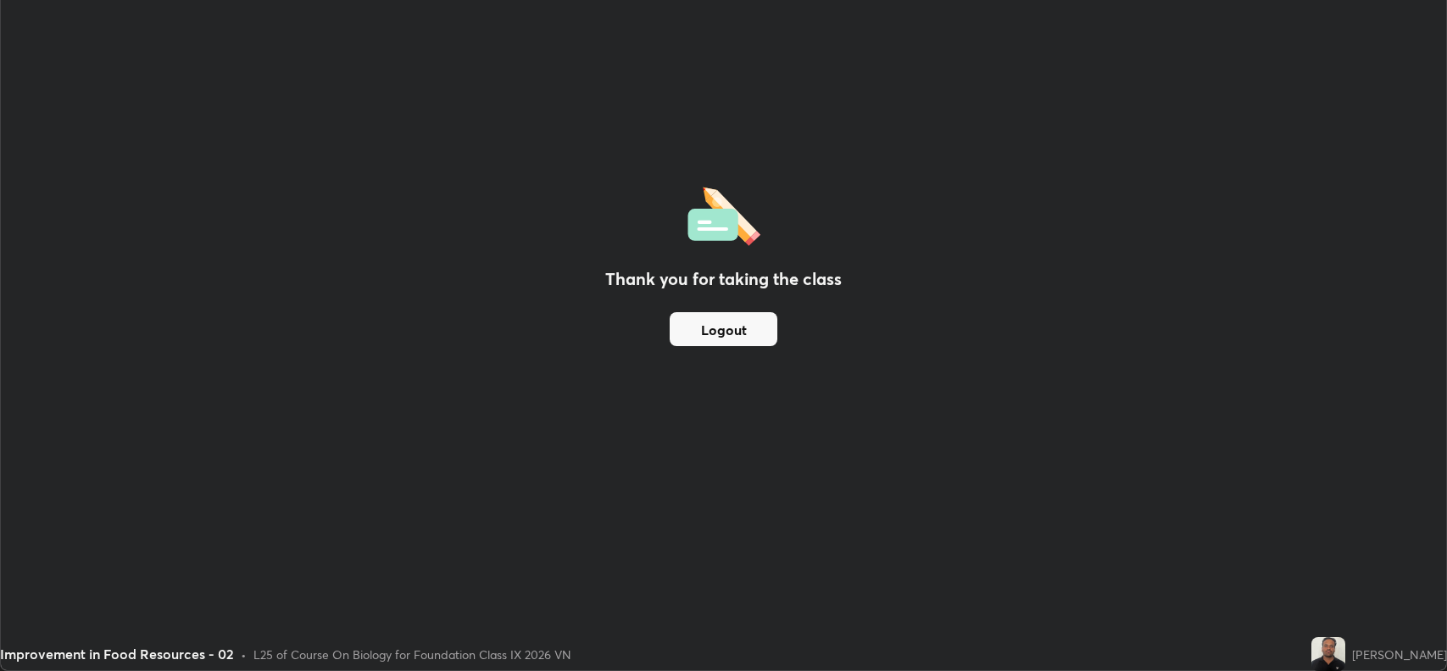
scroll to position [84126, 83349]
